Goal: Register for event/course

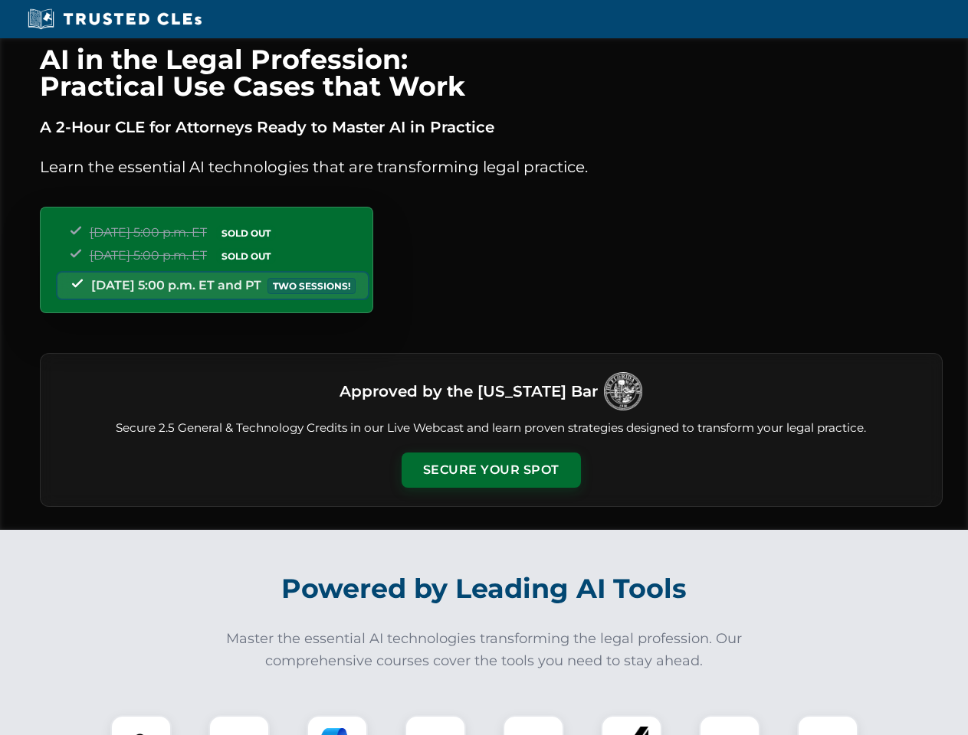
click at [490, 470] on button "Secure Your Spot" at bounding box center [490, 470] width 179 height 35
click at [141, 725] on img at bounding box center [141, 746] width 44 height 44
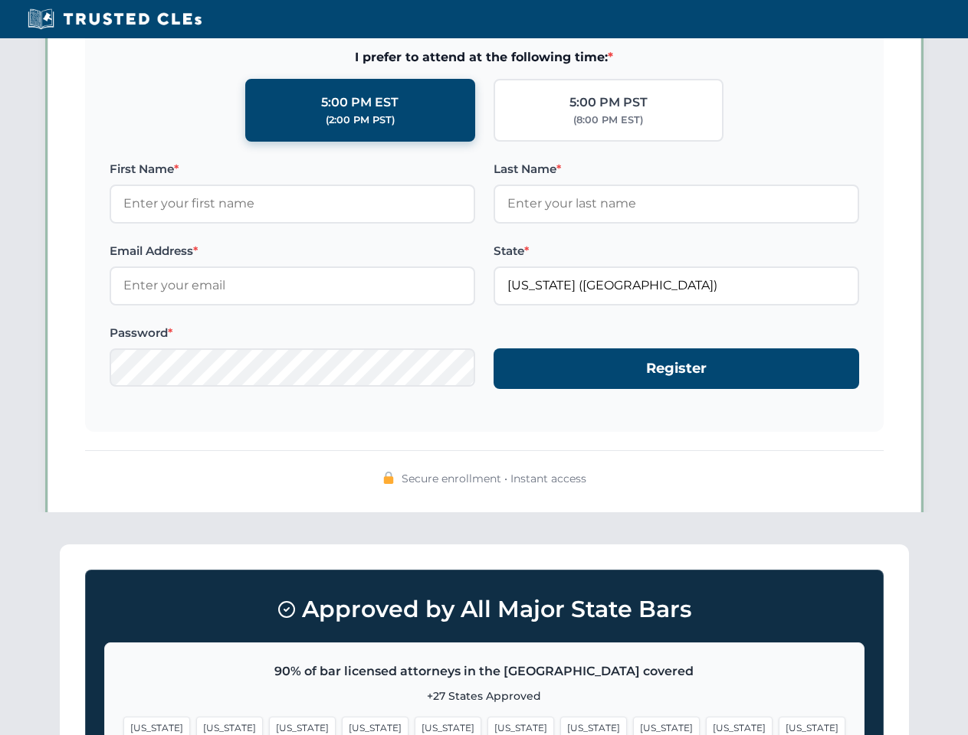
click at [560, 725] on span "[US_STATE]" at bounding box center [593, 728] width 67 height 22
click at [706, 725] on span "[US_STATE]" at bounding box center [739, 728] width 67 height 22
